Goal: Task Accomplishment & Management: Manage account settings

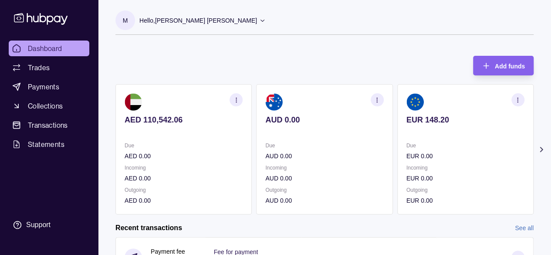
drag, startPoint x: 0, startPoint y: 0, endPoint x: 171, endPoint y: 53, distance: 178.7
click at [171, 53] on div "Add funds AED 110,542.06 Due AED 0.00 Incoming AED 0.00 Outgoing AED 0.00 AUD 0…" at bounding box center [324, 130] width 418 height 167
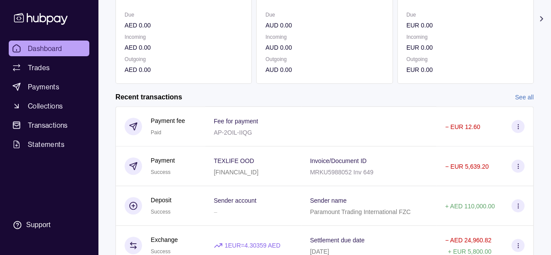
scroll to position [174, 0]
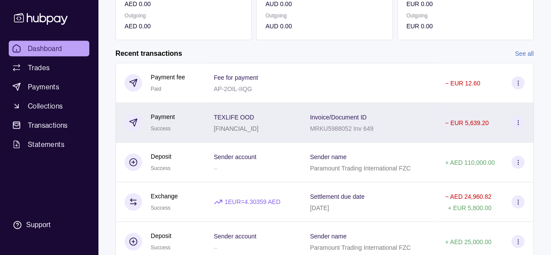
click at [518, 119] on icon at bounding box center [518, 122] width 7 height 7
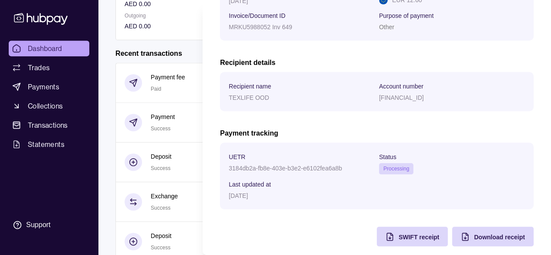
scroll to position [200, 0]
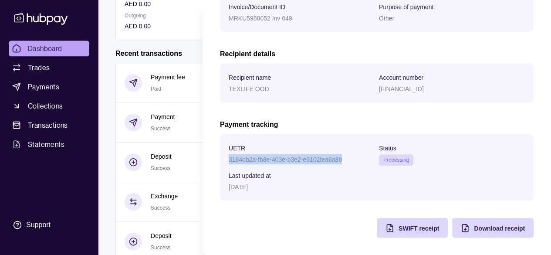
drag, startPoint x: 342, startPoint y: 160, endPoint x: 219, endPoint y: 156, distance: 122.9
click at [219, 156] on section "Payment Success [DATE] 15:12 Accepted Processing Successful Transaction referen…" at bounding box center [377, 27] width 348 height 455
copy p "3184db2a-fb8e-403e-b3e2-e6102fea6a8b"
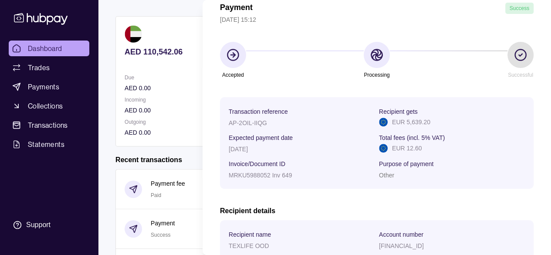
scroll to position [0, 0]
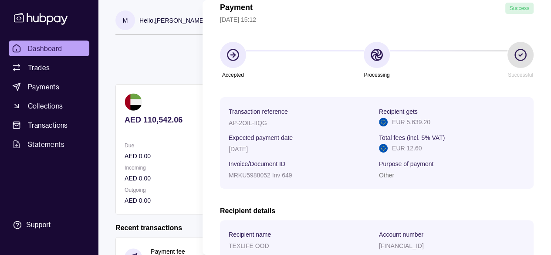
click at [519, 54] on icon at bounding box center [520, 55] width 3 height 2
click at [370, 55] on icon at bounding box center [377, 55] width 14 height 14
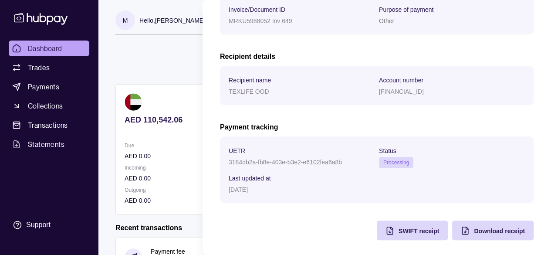
scroll to position [200, 0]
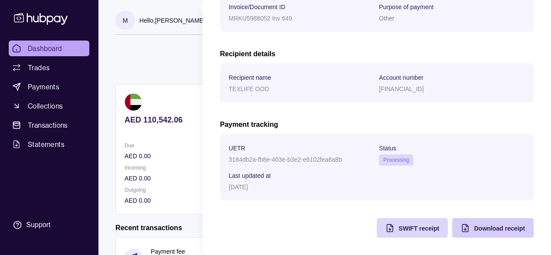
click at [493, 226] on span "Download receipt" at bounding box center [499, 228] width 51 height 7
click at [399, 226] on span "SWIFT receipt" at bounding box center [419, 228] width 41 height 7
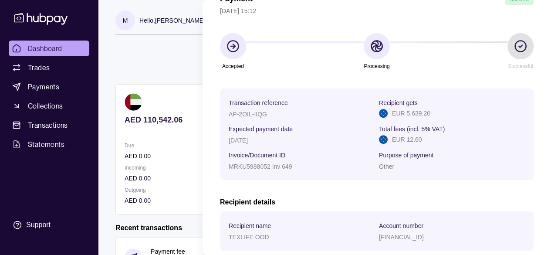
scroll to position [0, 0]
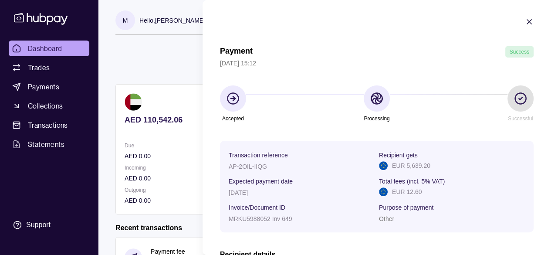
click at [126, 19] on html "Dashboard Trades Payments Collections Transactions Statements Support M Hello, …" at bounding box center [275, 231] width 551 height 463
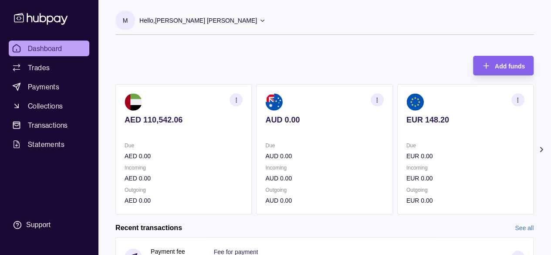
click at [126, 19] on p "M" at bounding box center [125, 21] width 5 height 10
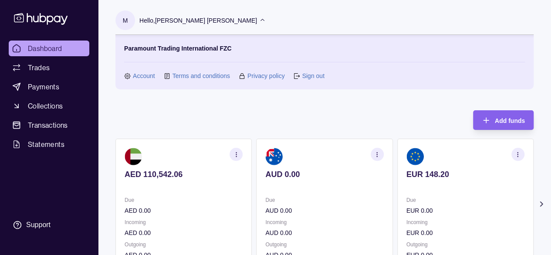
click at [306, 74] on link "Sign out" at bounding box center [313, 76] width 22 height 10
